Goal: Transaction & Acquisition: Download file/media

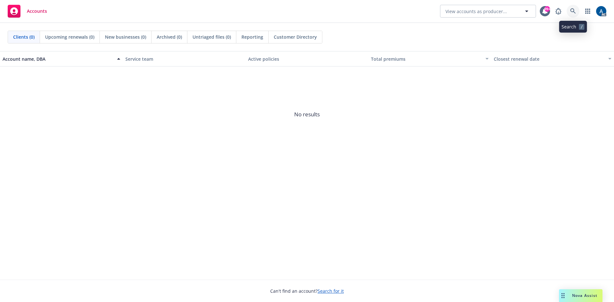
click at [572, 11] on icon at bounding box center [573, 11] width 6 height 6
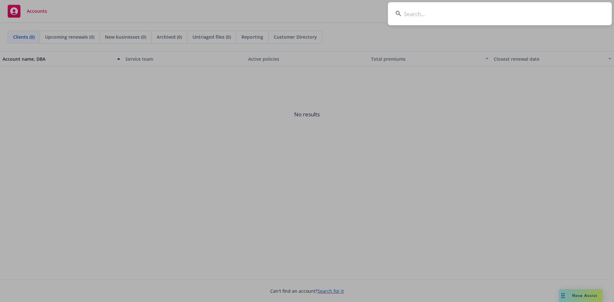
click at [494, 18] on input at bounding box center [500, 13] width 224 height 23
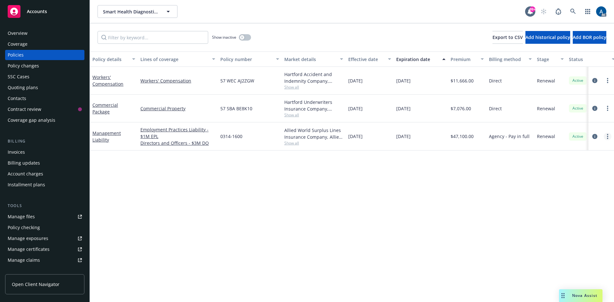
click at [607, 136] on icon "more" at bounding box center [607, 136] width 1 height 5
click at [595, 138] on icon "circleInformation" at bounding box center [594, 136] width 5 height 5
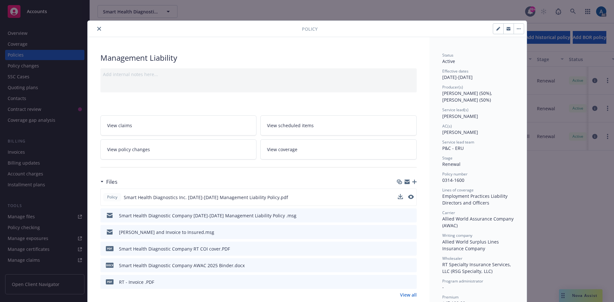
scroll to position [64, 0]
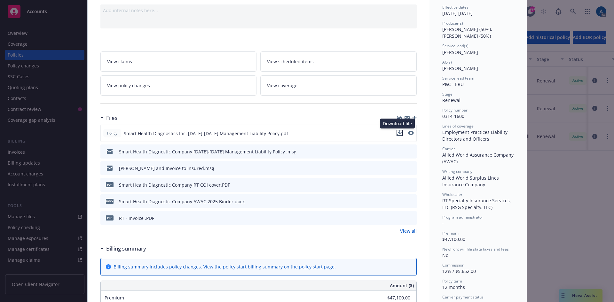
click at [398, 133] on icon "download file" at bounding box center [399, 133] width 5 height 5
click at [600, 162] on div "Policy Management Liability Add internal notes here... View claims View schedul…" at bounding box center [307, 151] width 614 height 302
